Goal: Find specific page/section: Find specific page/section

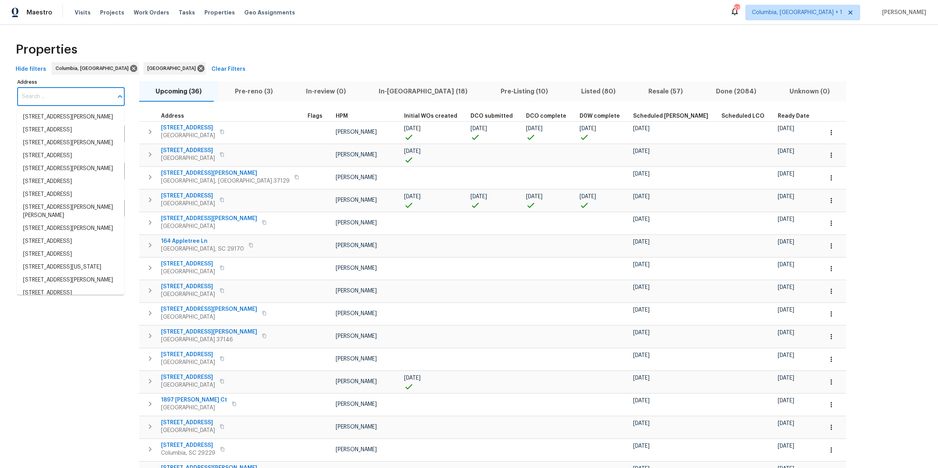
click at [76, 102] on input "Address" at bounding box center [65, 97] width 96 height 18
paste input "[STREET_ADDRESS]"
type input "[STREET_ADDRESS]"
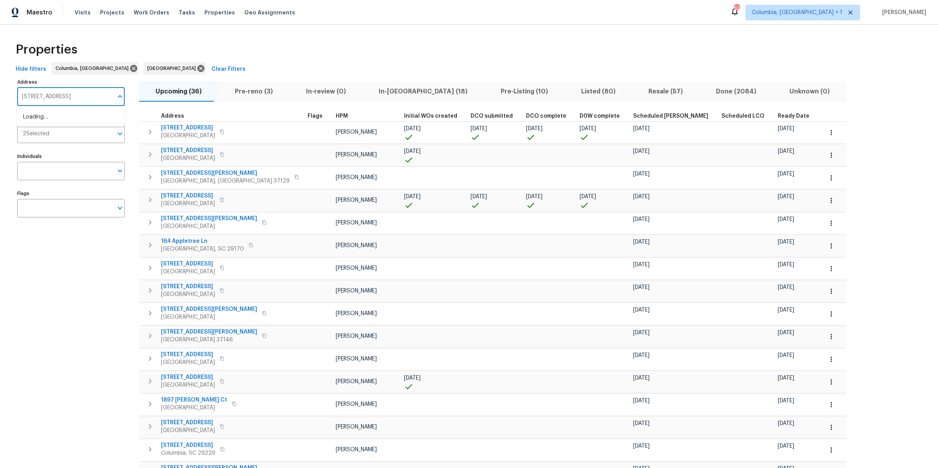
scroll to position [0, 39]
click at [73, 118] on li "[STREET_ADDRESS]" at bounding box center [70, 117] width 107 height 13
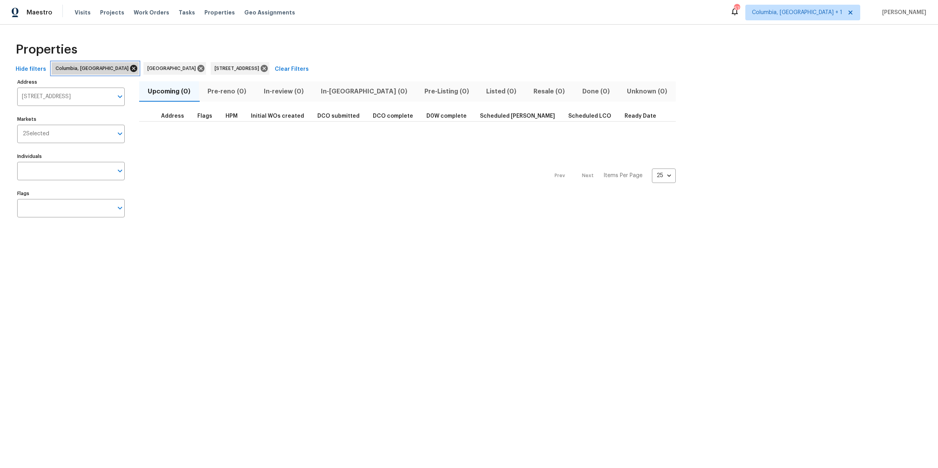
click at [130, 68] on icon at bounding box center [133, 68] width 7 height 7
click at [105, 68] on icon at bounding box center [109, 68] width 9 height 9
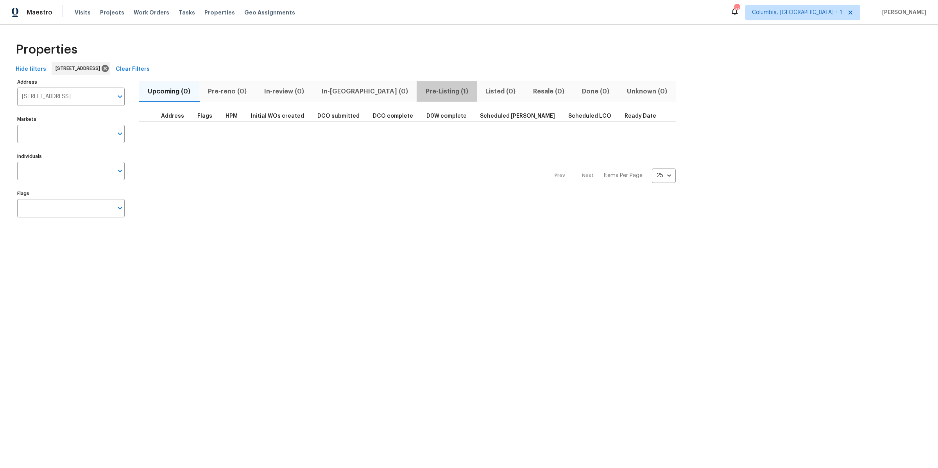
click at [421, 90] on span "Pre-Listing (1)" at bounding box center [446, 91] width 51 height 11
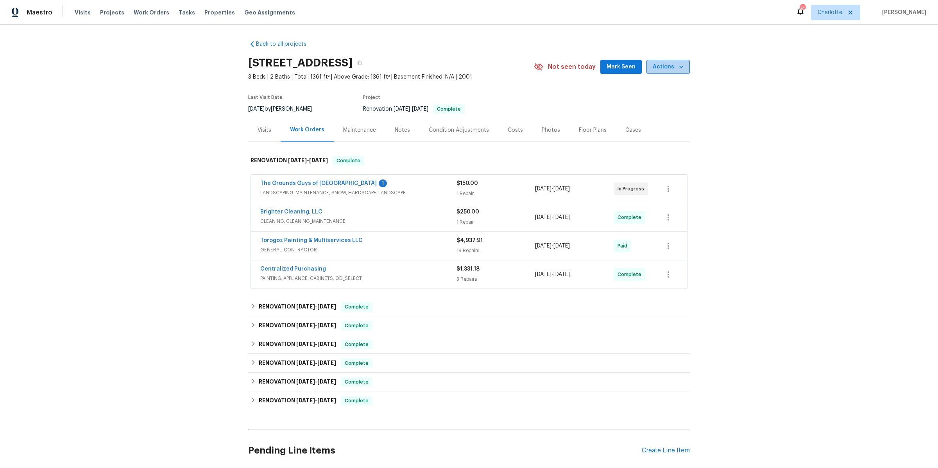
click at [668, 60] on button "Actions" at bounding box center [667, 67] width 43 height 14
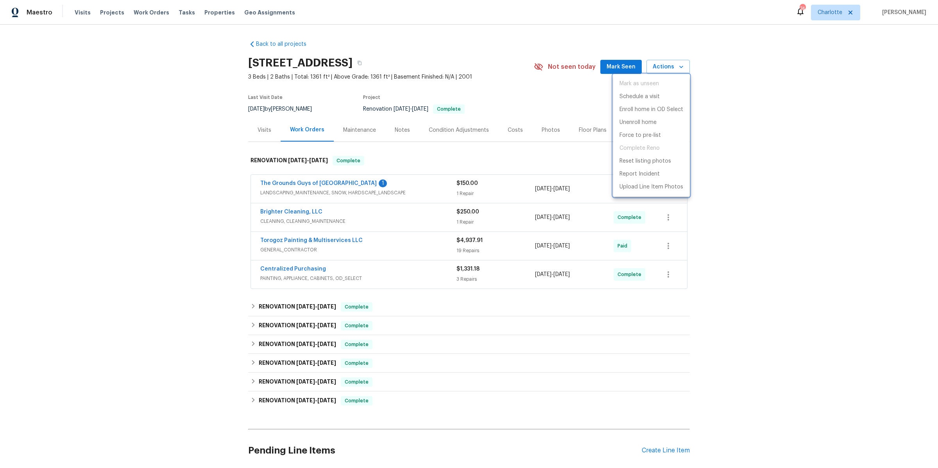
click at [732, 144] on div at bounding box center [469, 234] width 938 height 468
